Goal: Task Accomplishment & Management: Complete application form

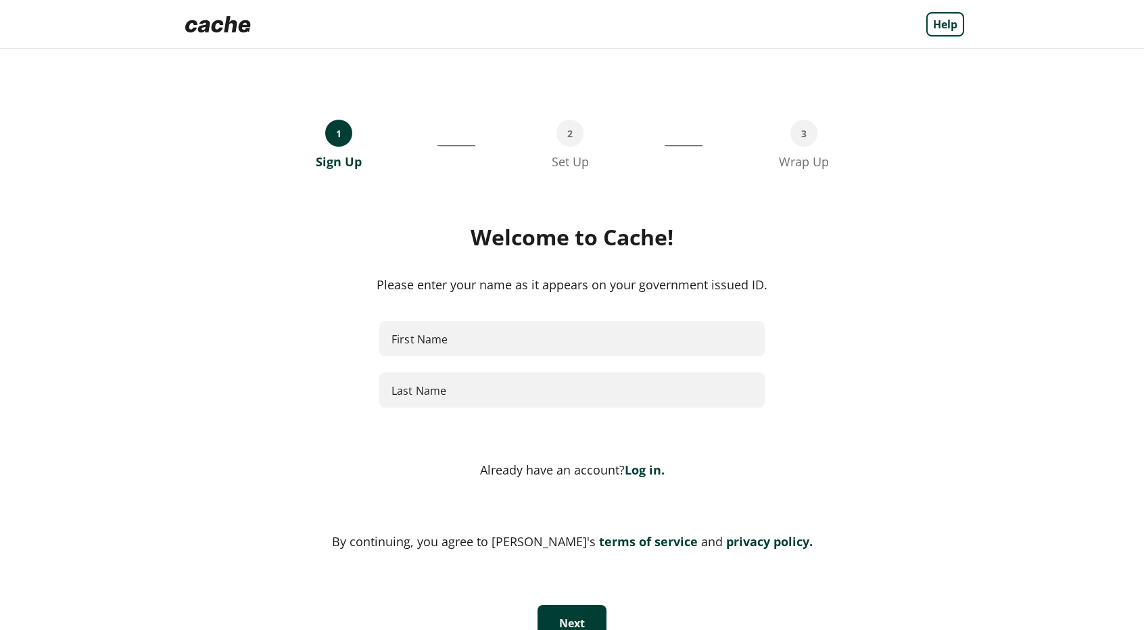
click at [452, 320] on div "Welcome to Cache! Please enter your name as it appears on your government issue…" at bounding box center [572, 324] width 784 height 200
click at [460, 347] on input "First Name" at bounding box center [571, 339] width 385 height 36
type input "*******"
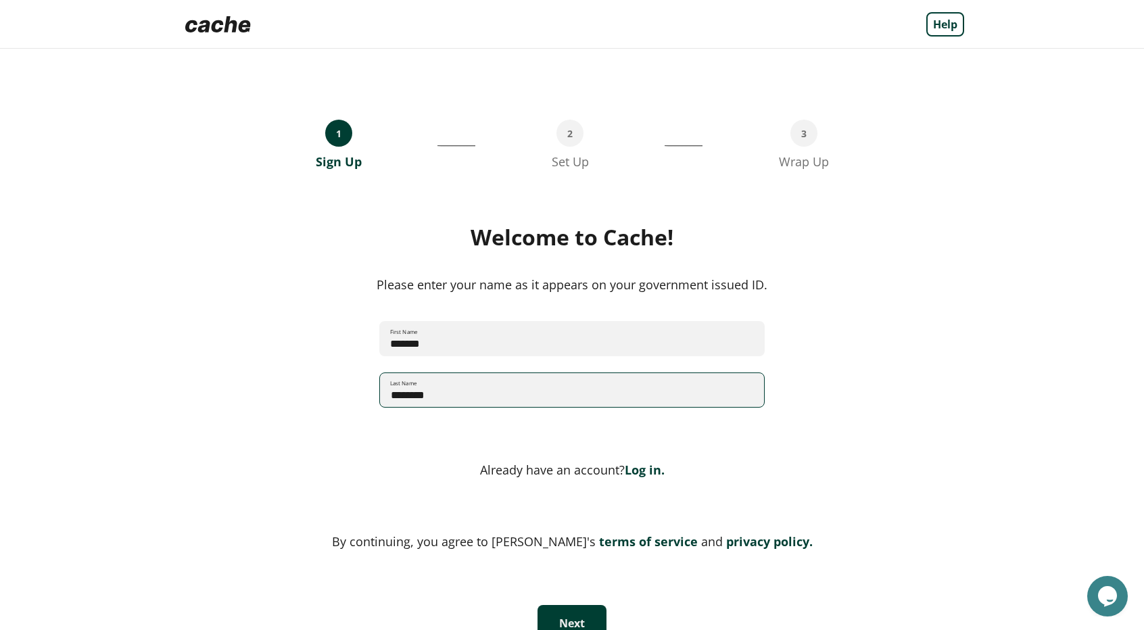
type input "********"
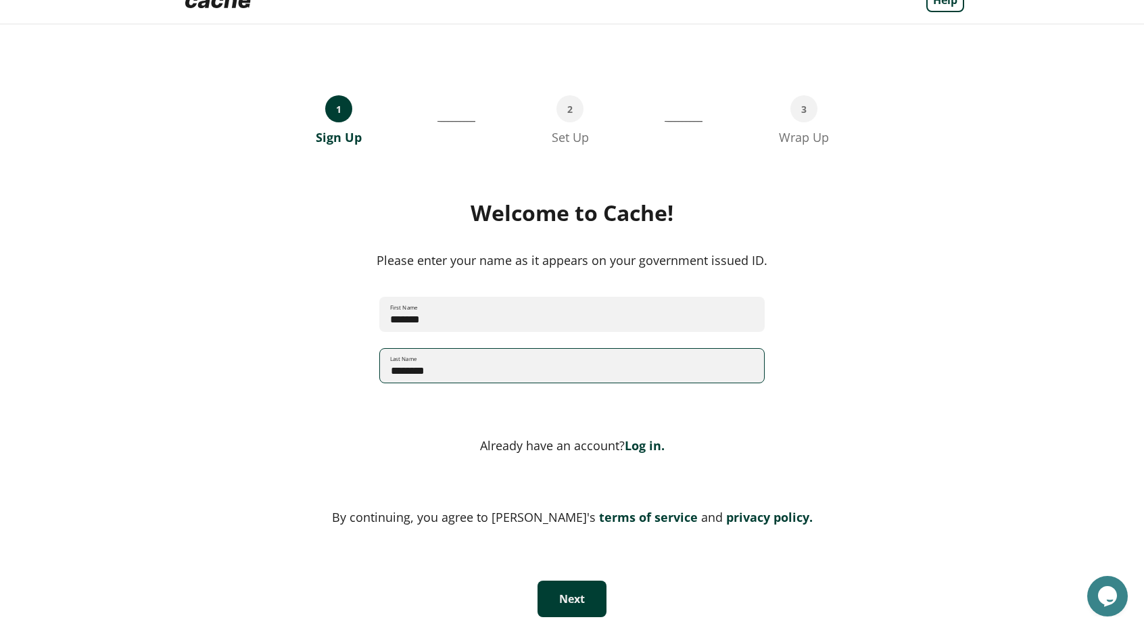
scroll to position [26, 0]
click at [549, 586] on button "Next" at bounding box center [571, 598] width 69 height 37
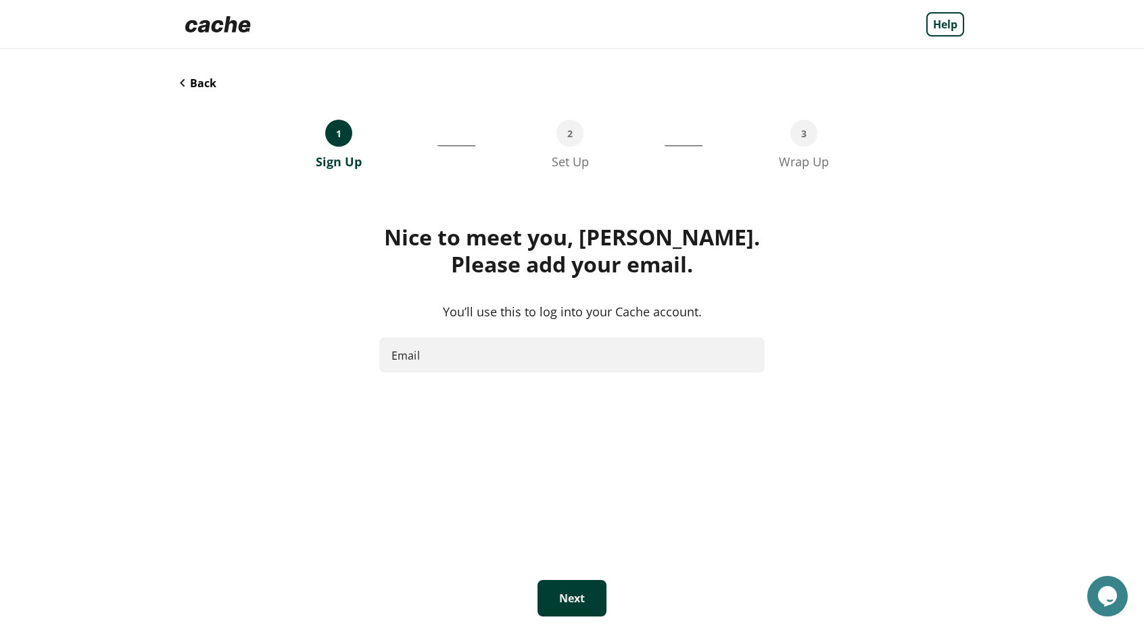
scroll to position [0, 0]
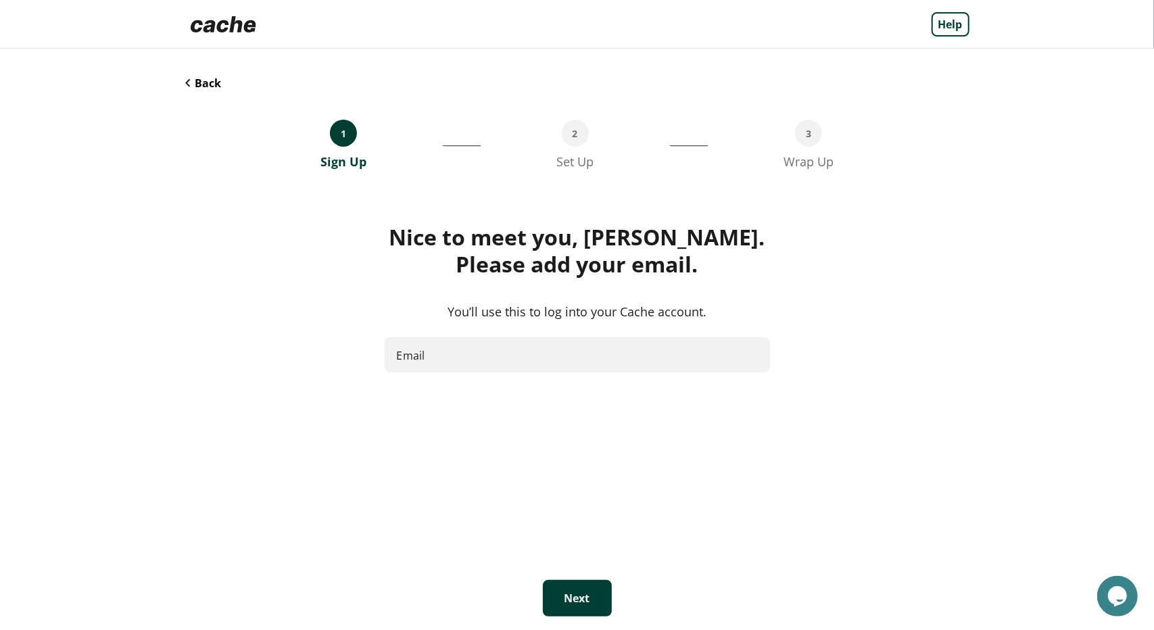
click at [502, 366] on input "Email" at bounding box center [577, 355] width 385 height 36
click at [445, 352] on input "Email" at bounding box center [577, 355] width 385 height 36
type input "**********"
click at [567, 605] on button "Next" at bounding box center [577, 598] width 69 height 37
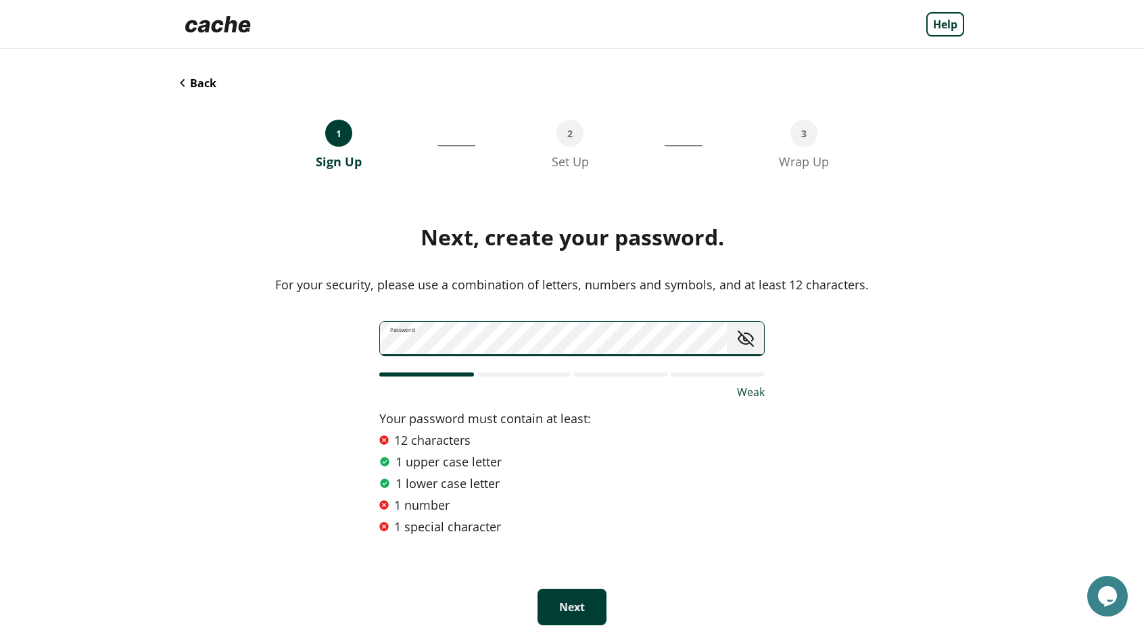
drag, startPoint x: 752, startPoint y: 342, endPoint x: 727, endPoint y: 350, distance: 26.3
click at [753, 342] on span "toggle password visibility" at bounding box center [745, 338] width 27 height 27
click at [718, 356] on div "Password Weak Your password must contain at least: 12 characters 1 upper case l…" at bounding box center [571, 428] width 385 height 214
click at [577, 604] on button "Next" at bounding box center [571, 607] width 69 height 37
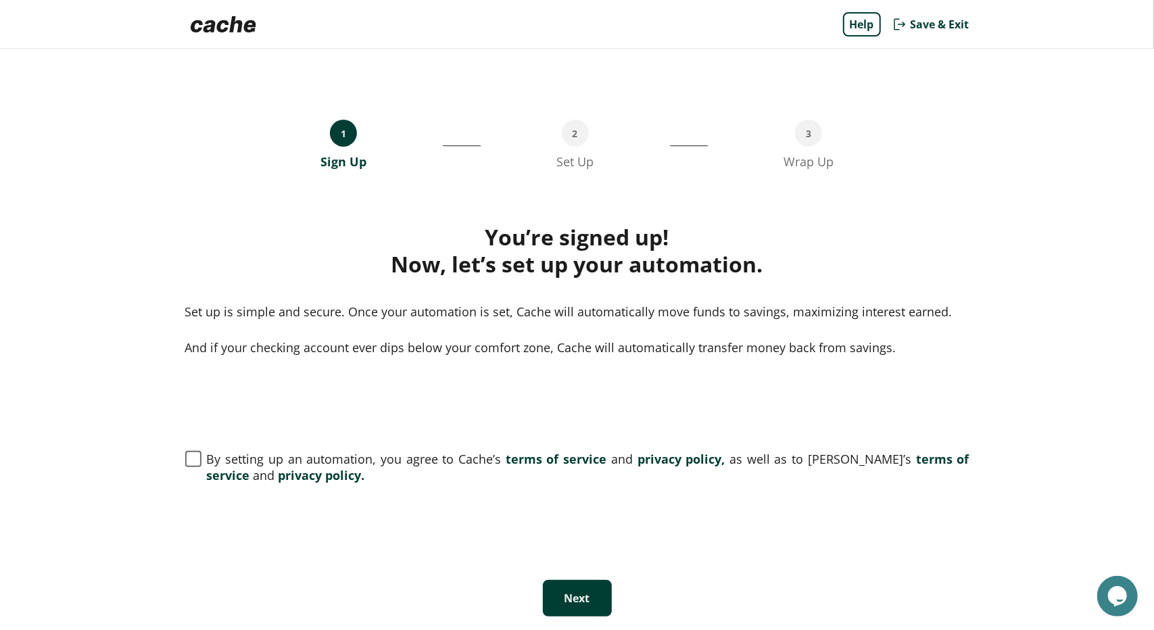
click at [193, 456] on span at bounding box center [193, 459] width 16 height 16
click at [579, 600] on button "Next" at bounding box center [577, 598] width 69 height 37
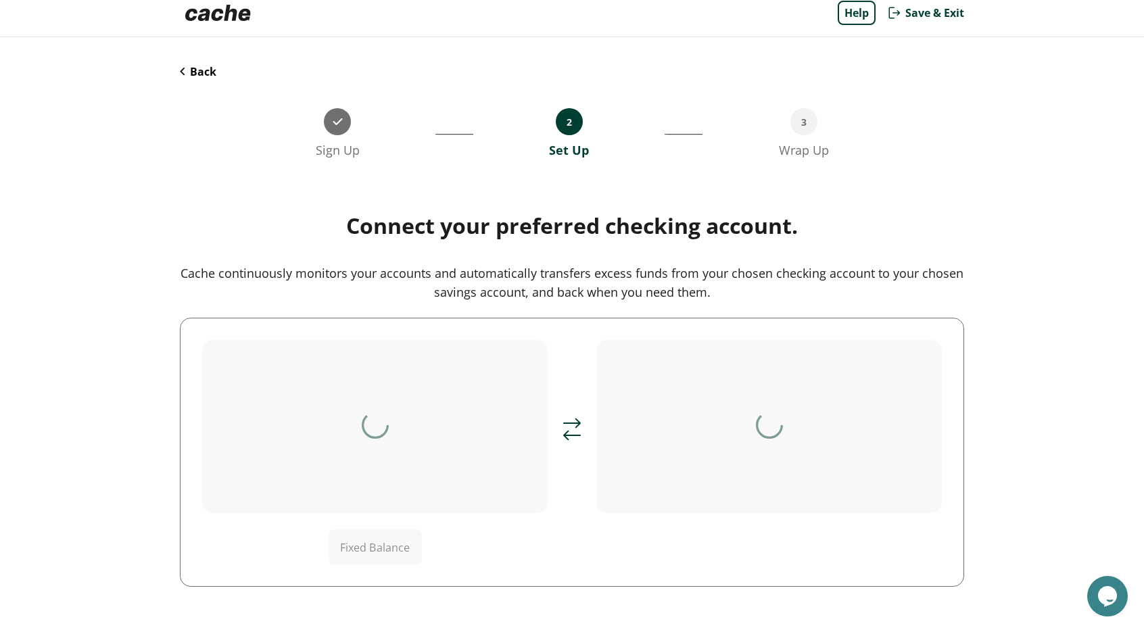
scroll to position [36, 0]
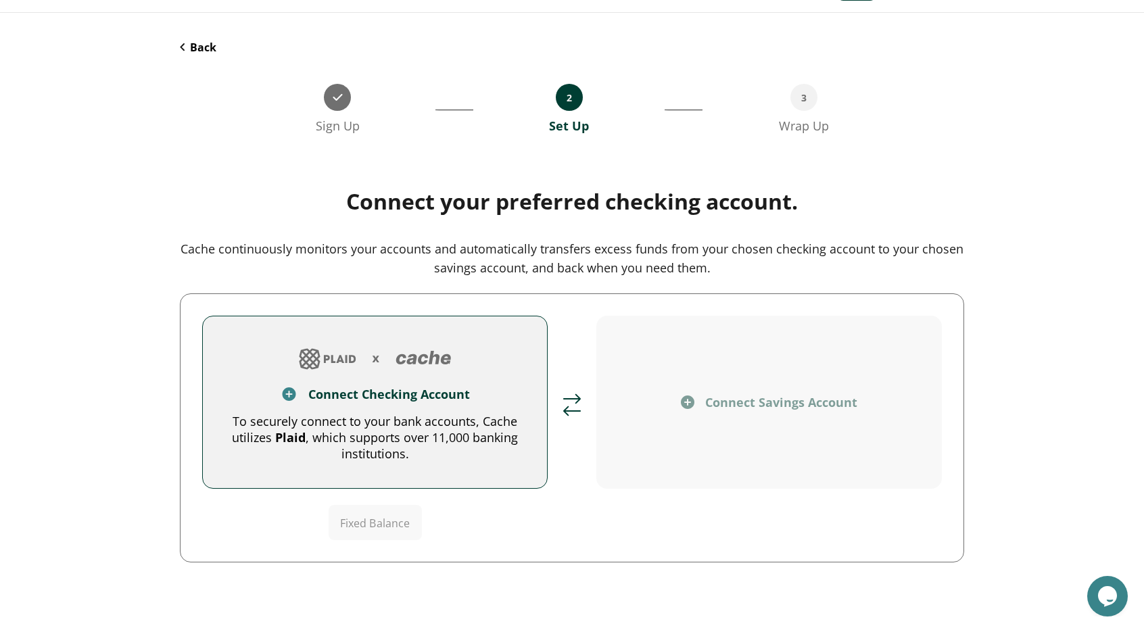
click at [684, 402] on img at bounding box center [688, 402] width 14 height 14
click at [342, 398] on div "Connect Checking Account" at bounding box center [389, 394] width 162 height 16
